Goal: Task Accomplishment & Management: Use online tool/utility

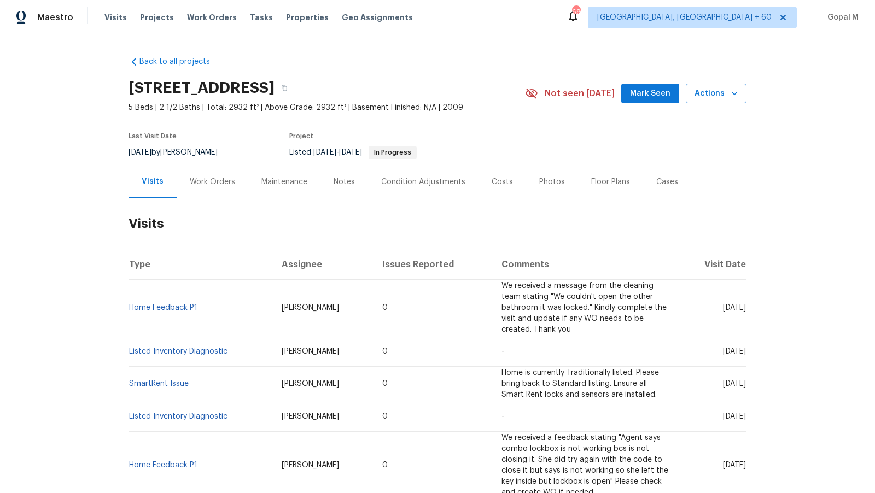
click at [228, 184] on div "Work Orders" at bounding box center [212, 182] width 45 height 11
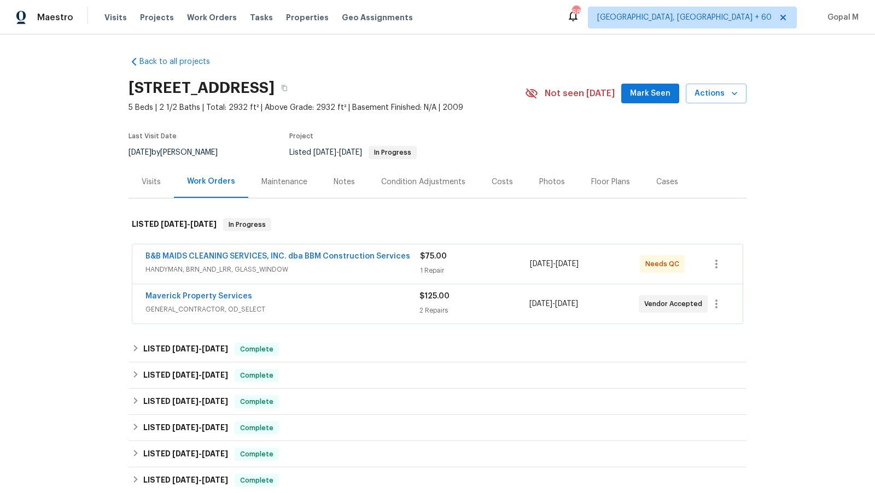
click at [496, 300] on div "$125.00" at bounding box center [473, 296] width 109 height 11
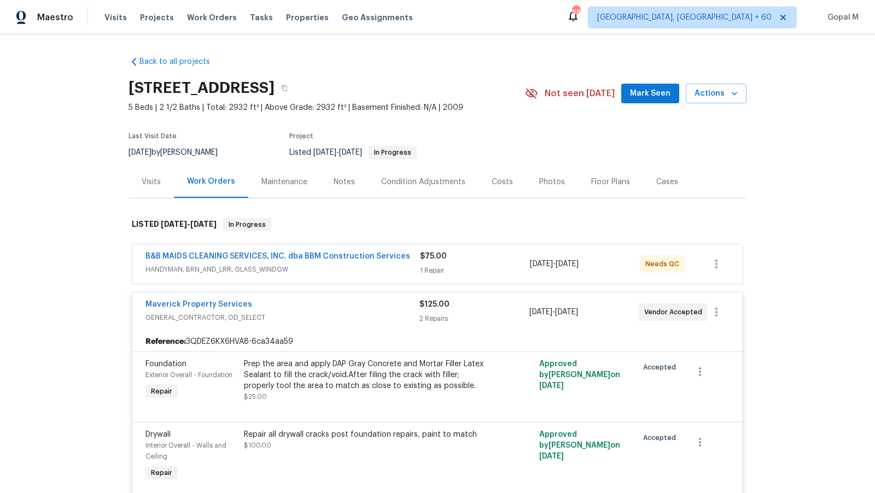
click at [494, 263] on div "$75.00 1 Repair" at bounding box center [475, 264] width 110 height 26
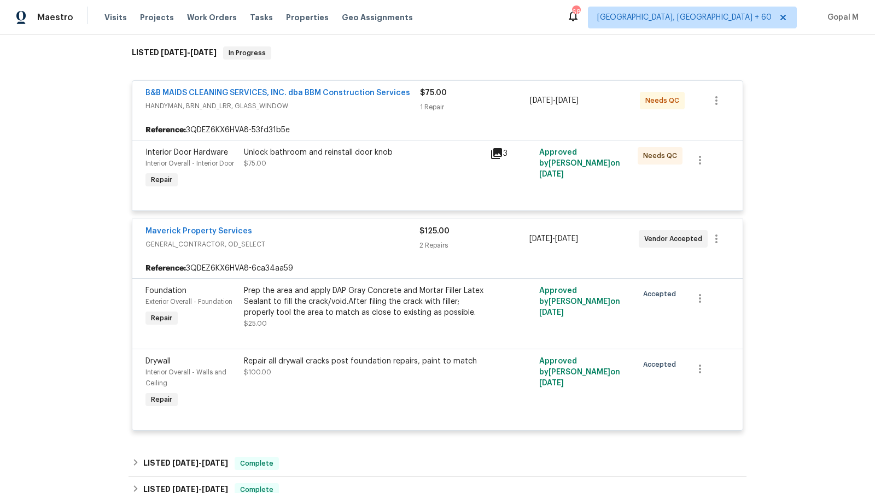
scroll to position [176, 0]
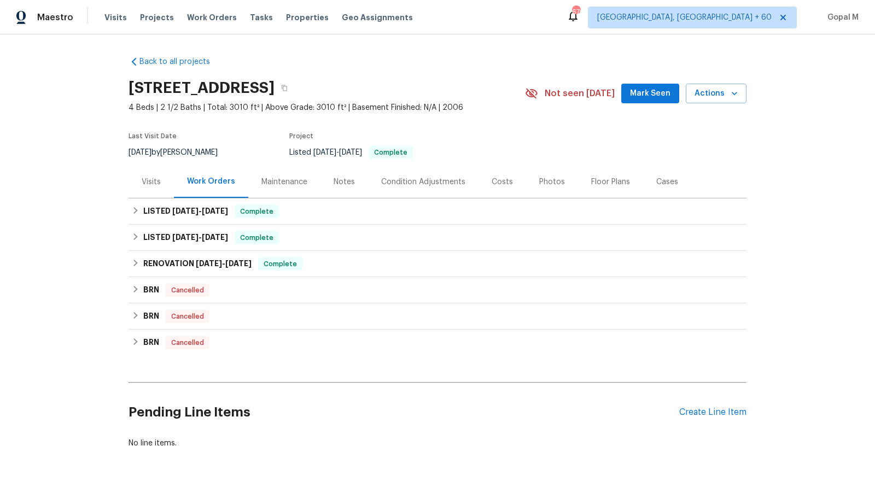
click at [504, 184] on div "Costs" at bounding box center [501, 182] width 21 height 11
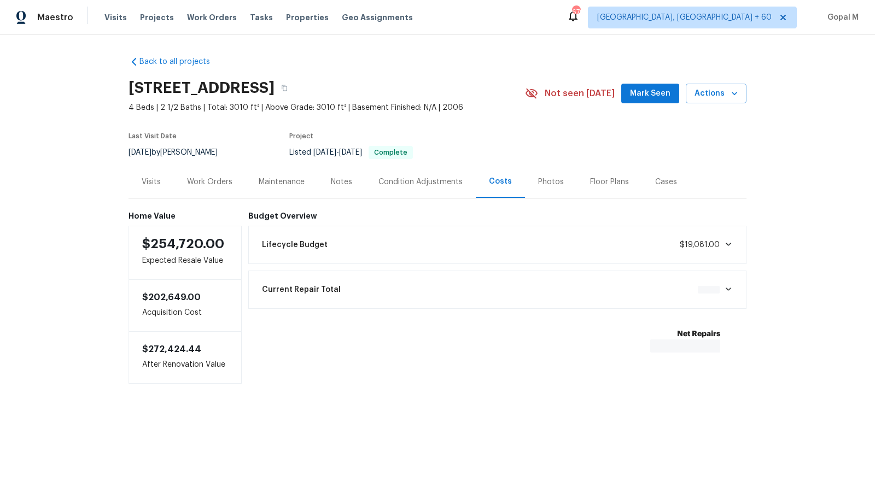
click at [436, 188] on div "Condition Adjustments" at bounding box center [420, 182] width 110 height 32
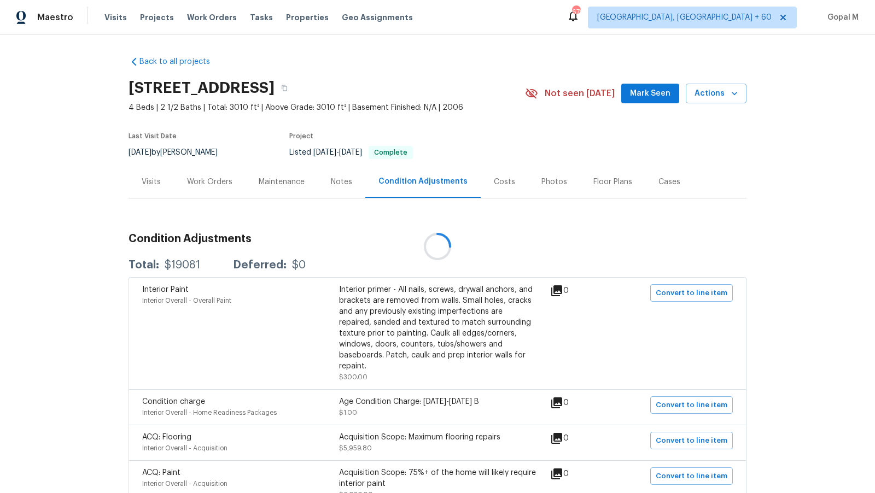
click at [306, 184] on div at bounding box center [437, 246] width 875 height 493
click at [296, 184] on div "Maintenance" at bounding box center [282, 182] width 46 height 11
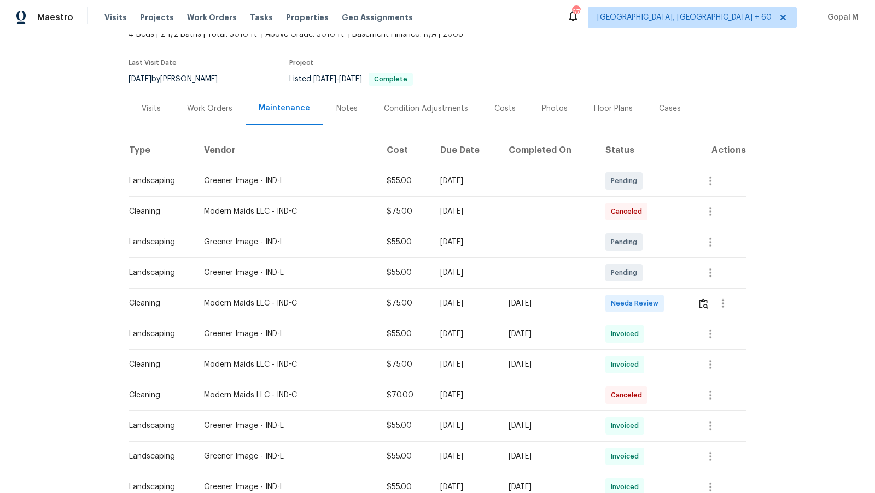
scroll to position [78, 0]
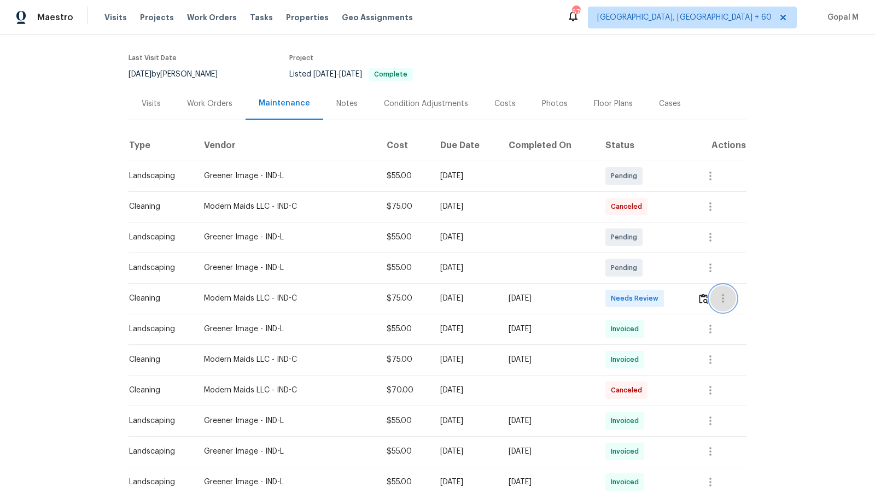
click at [723, 303] on icon "button" at bounding box center [722, 298] width 13 height 13
click at [763, 294] on li "Message vendor" at bounding box center [750, 298] width 77 height 18
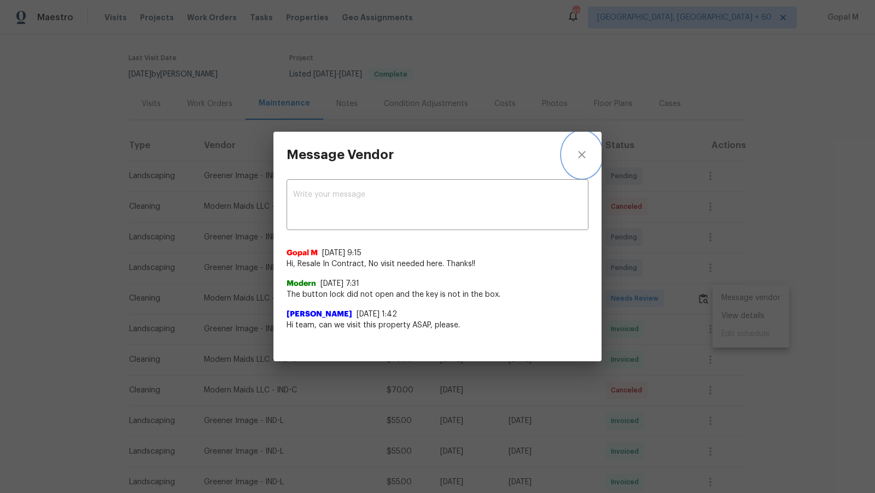
click at [586, 157] on icon "close" at bounding box center [581, 154] width 13 height 13
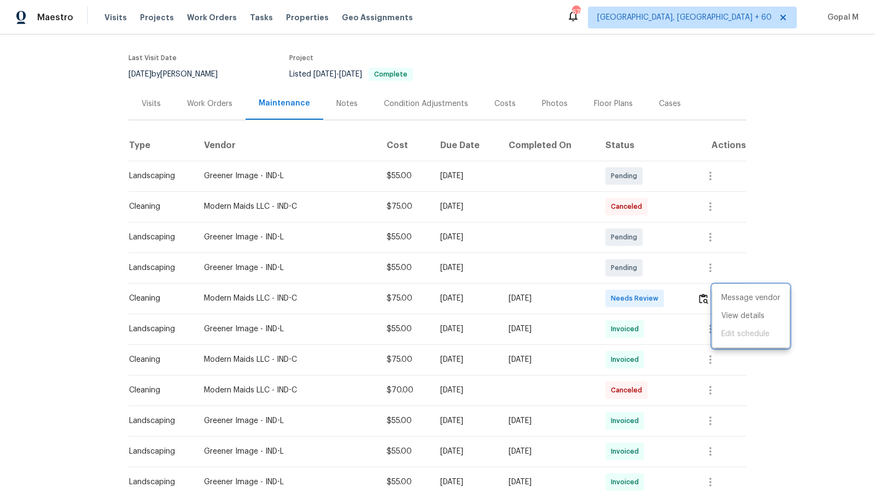
click at [637, 299] on div at bounding box center [437, 246] width 875 height 493
click at [728, 301] on icon "button" at bounding box center [722, 298] width 13 height 13
click at [736, 322] on li "View details" at bounding box center [750, 316] width 77 height 18
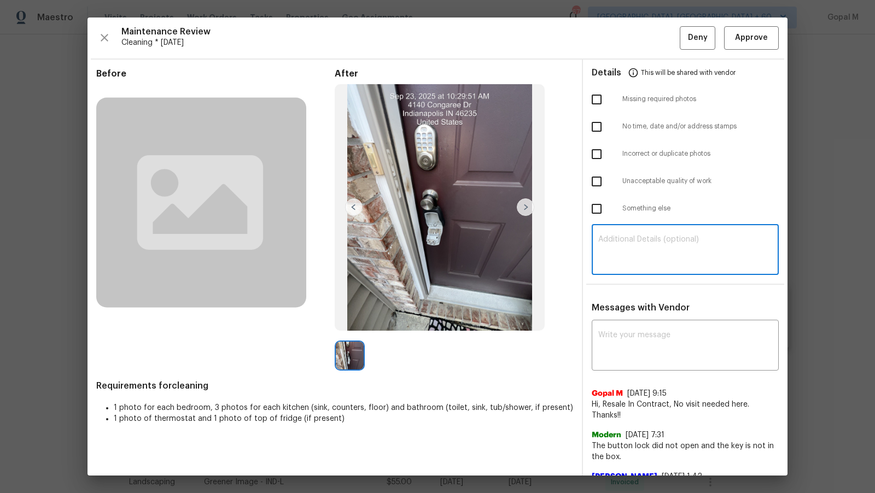
click at [630, 246] on textarea at bounding box center [685, 251] width 174 height 31
type textarea "Due to an access issue, providing the trip charge and canceling the visit. Than…"
click at [698, 38] on span "Deny" at bounding box center [698, 38] width 20 height 14
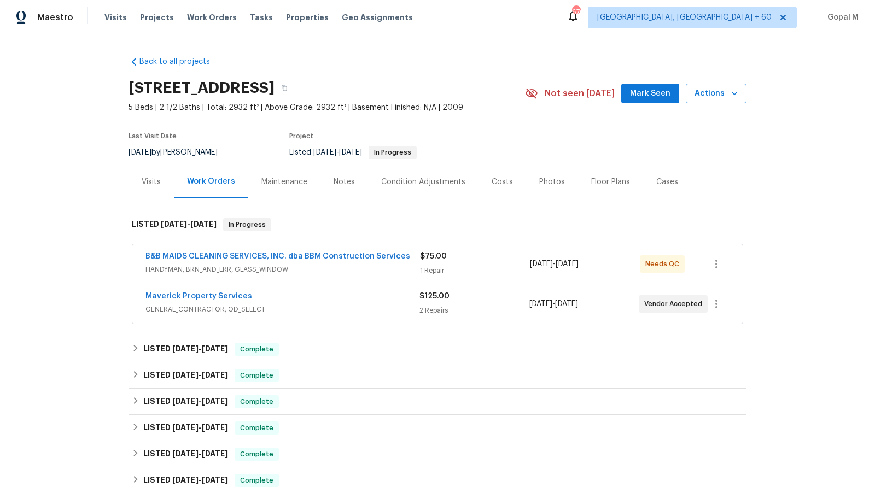
click at [488, 306] on div "2 Repairs" at bounding box center [473, 310] width 109 height 11
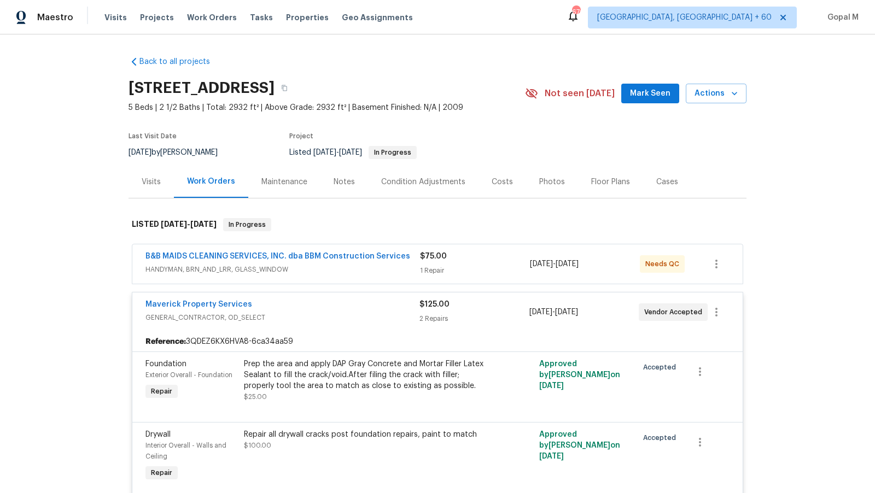
click at [505, 261] on div "$75.00 1 Repair" at bounding box center [475, 264] width 110 height 26
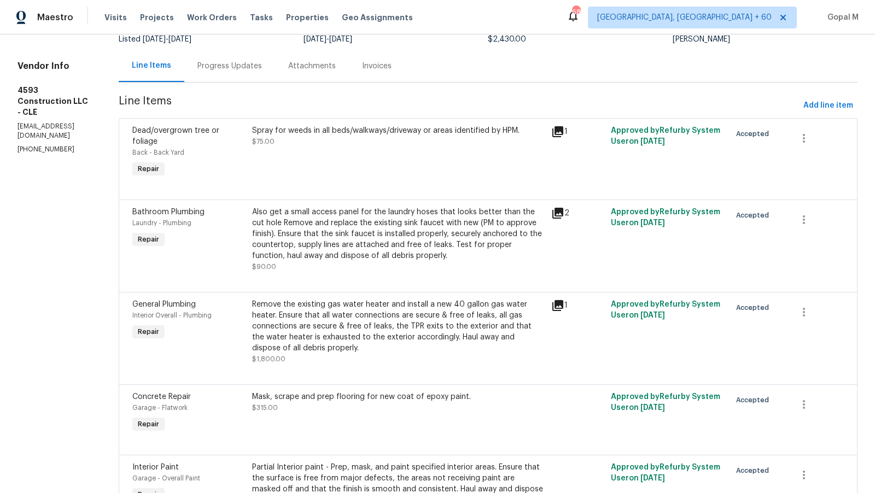
scroll to position [83, 0]
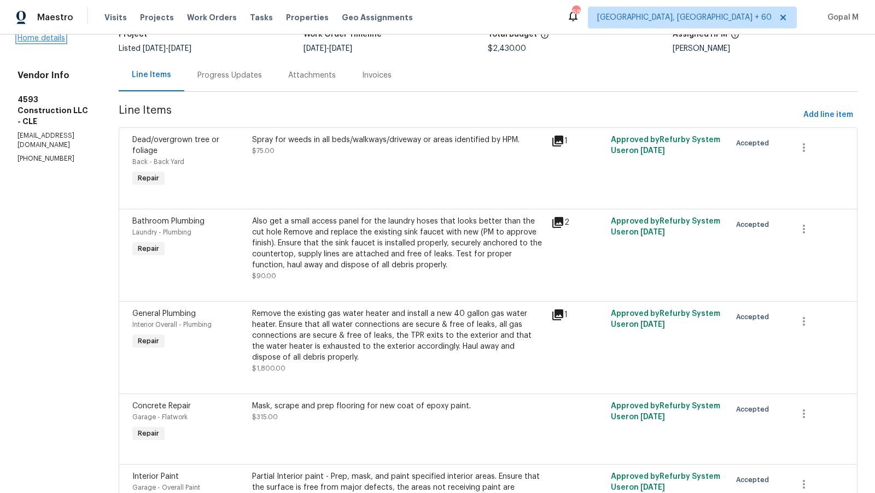
click at [55, 38] on link "Home details" at bounding box center [41, 38] width 48 height 8
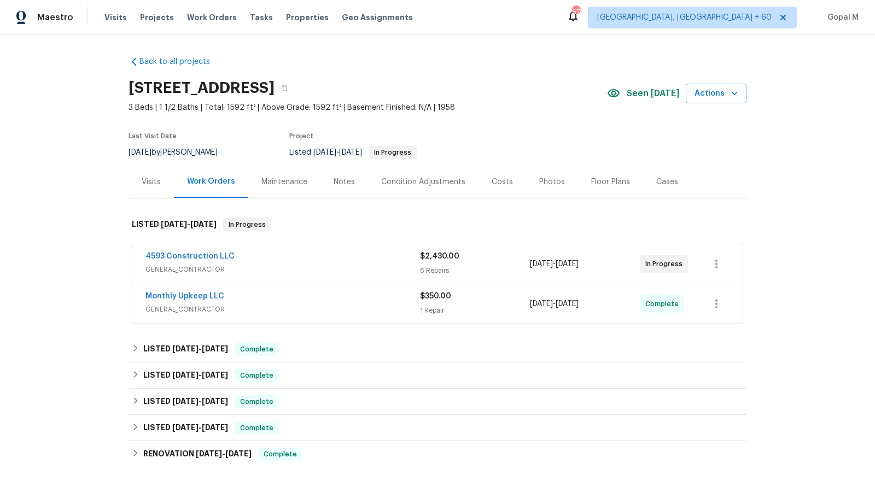
click at [389, 251] on div "4593 Construction LLC" at bounding box center [282, 257] width 274 height 13
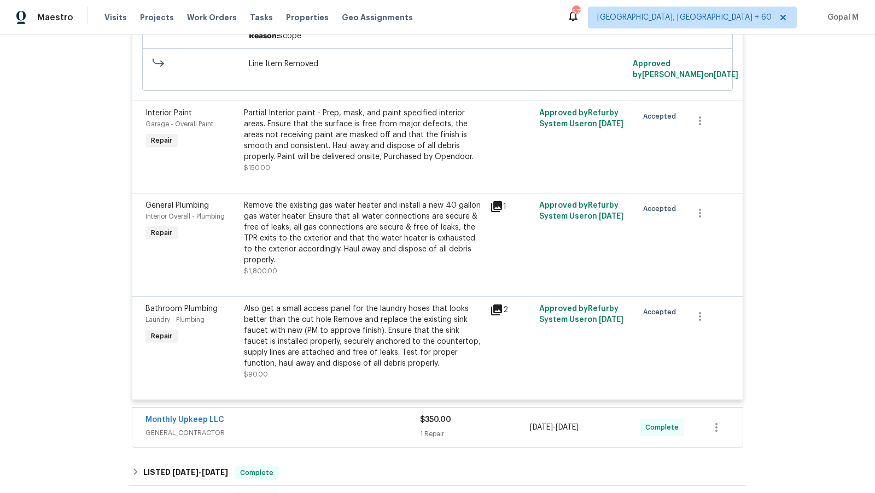
scroll to position [543, 0]
